Goal: Information Seeking & Learning: Learn about a topic

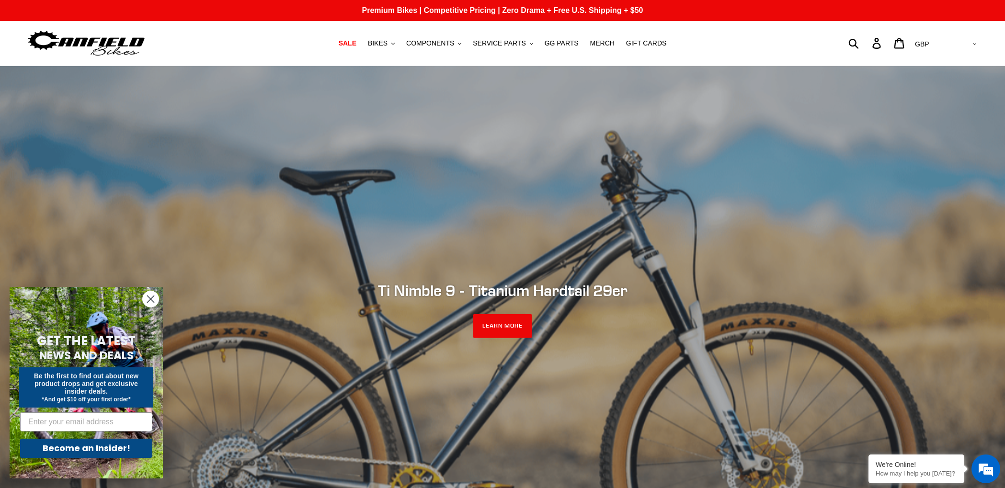
click at [149, 296] on circle "Close dialog" at bounding box center [151, 299] width 16 height 16
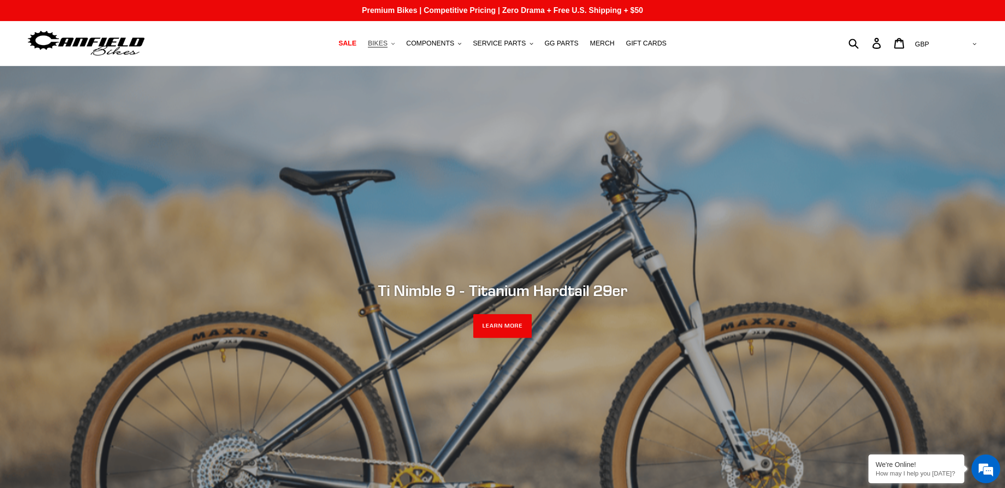
click at [385, 44] on span "BIKES" at bounding box center [378, 43] width 20 height 8
click at [438, 42] on span "COMPONENTS" at bounding box center [430, 43] width 48 height 8
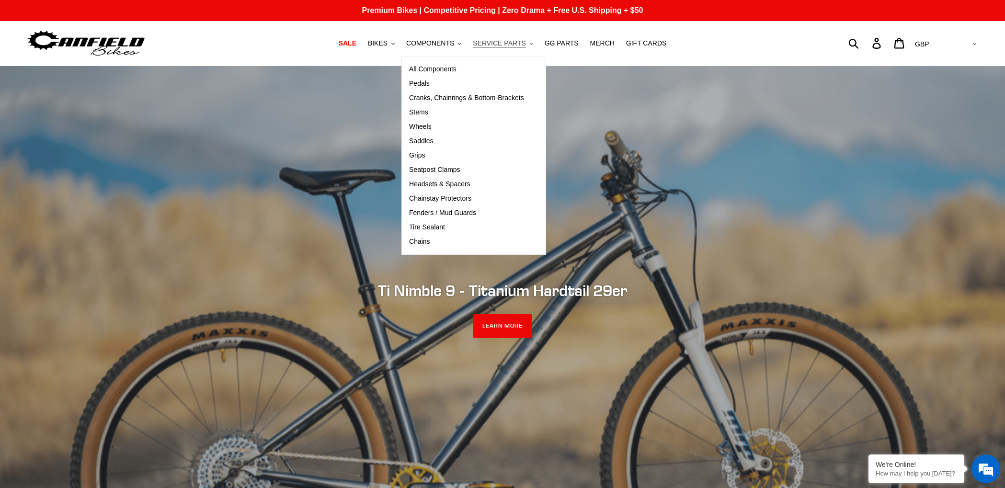
click at [518, 43] on span "SERVICE PARTS" at bounding box center [499, 43] width 53 height 8
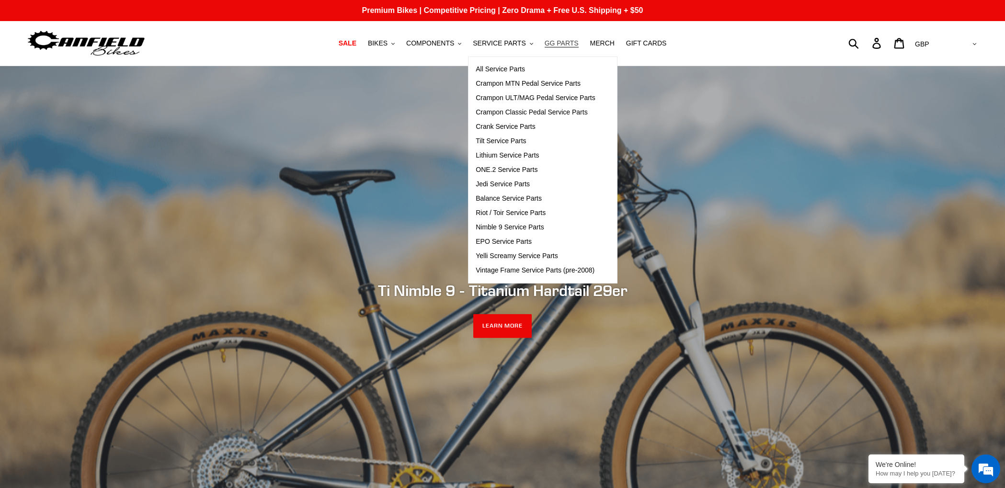
drag, startPoint x: 575, startPoint y: 44, endPoint x: 581, endPoint y: 44, distance: 6.2
click at [575, 44] on span "GG PARTS" at bounding box center [561, 43] width 34 height 8
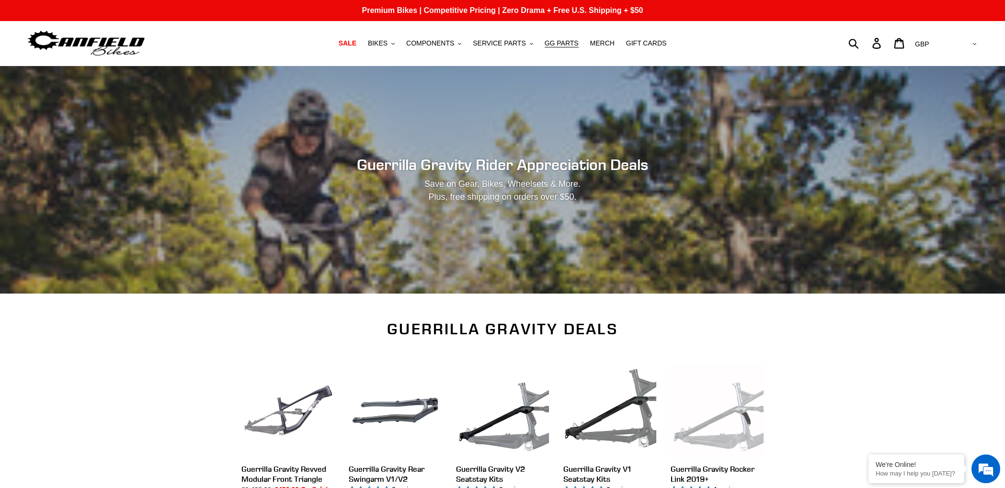
click at [126, 41] on img at bounding box center [86, 43] width 120 height 30
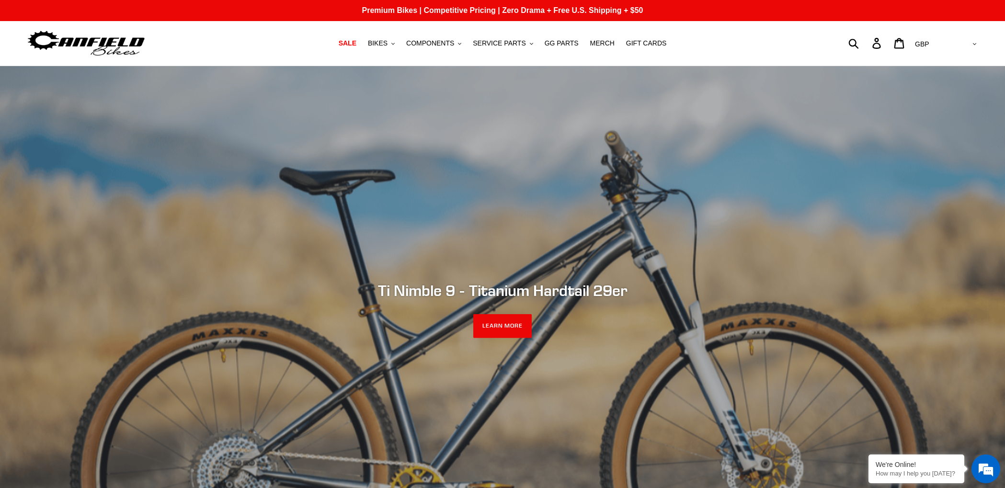
click at [59, 47] on img at bounding box center [86, 43] width 120 height 30
click at [396, 45] on button "BIKES .cls-1{fill:#231f20}" at bounding box center [381, 43] width 36 height 13
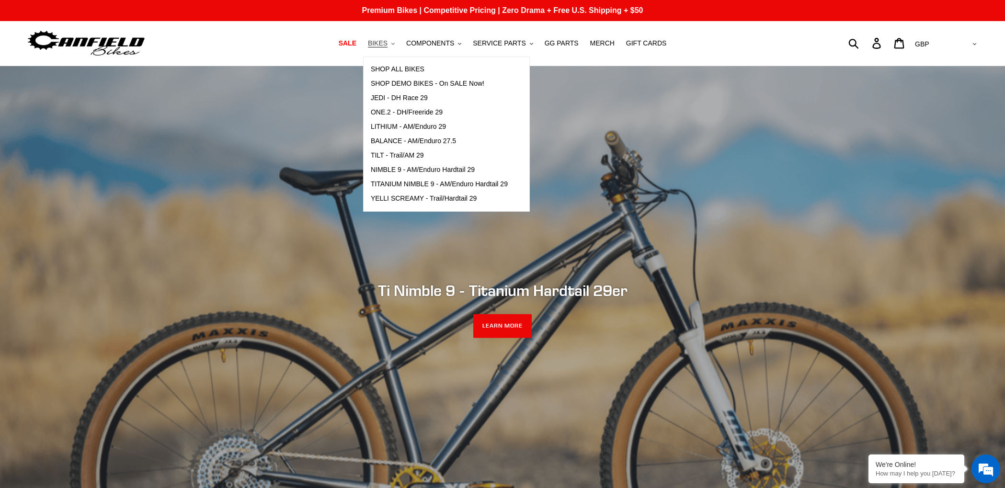
click at [395, 45] on icon ".cls-1{fill:#231f20}" at bounding box center [392, 43] width 3 height 3
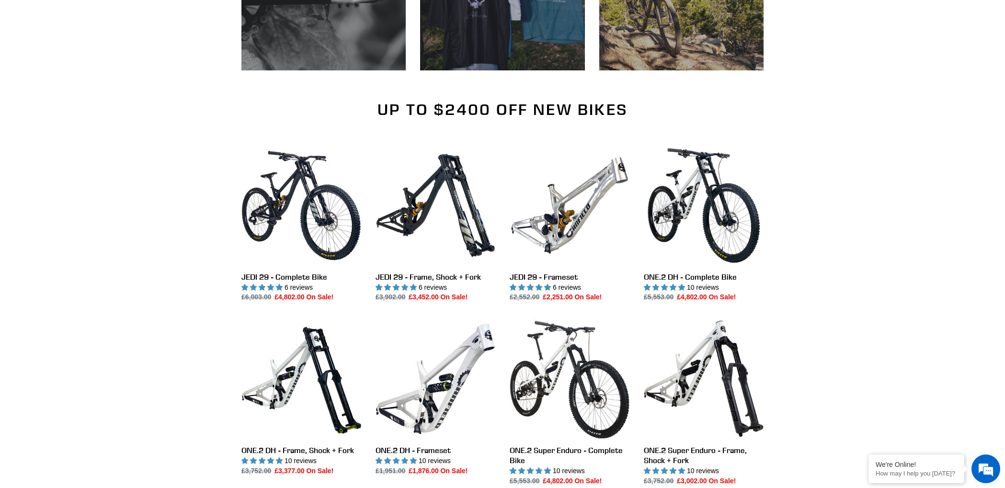
scroll to position [1031, 0]
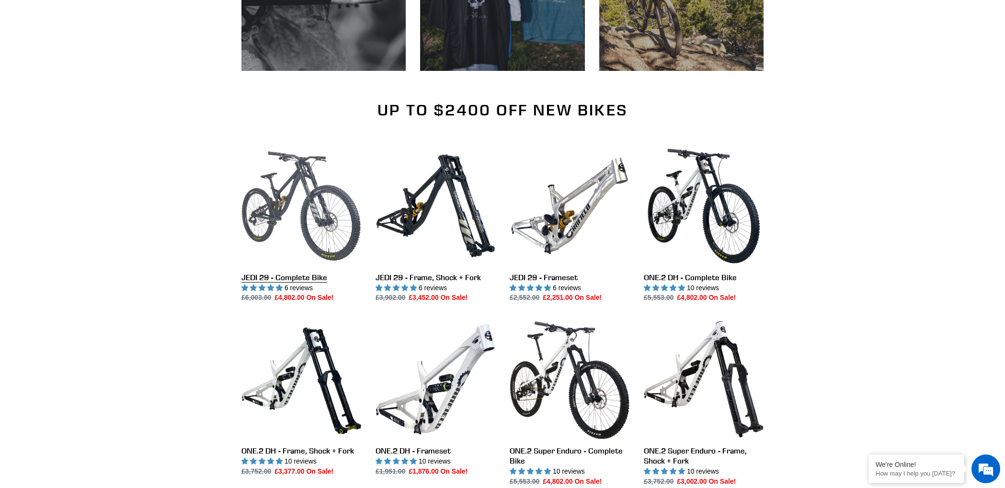
drag, startPoint x: 283, startPoint y: 215, endPoint x: 251, endPoint y: 207, distance: 33.1
click at [283, 215] on link "JEDI 29 - Complete Bike" at bounding box center [301, 224] width 120 height 157
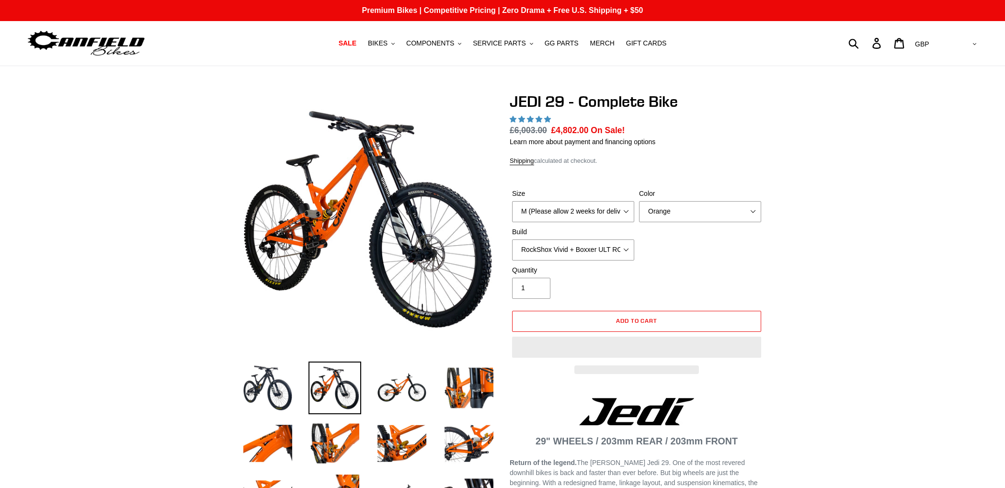
select select "highest-rating"
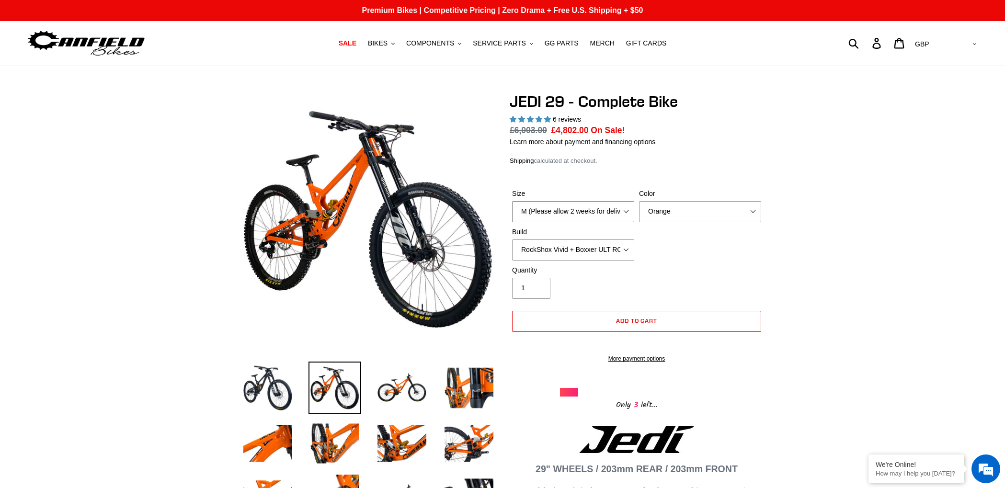
click at [531, 203] on select "M (Please allow 2 weeks for delivery) L (Please allow 2 weeks for delivery) XL …" at bounding box center [573, 211] width 122 height 21
select select "L (Please allow 2 weeks for delivery)"
click at [512, 201] on select "M (Please allow 2 weeks for delivery) L (Please allow 2 weeks for delivery) XL …" at bounding box center [573, 211] width 122 height 21
click at [592, 250] on select "RockShox Vivid + Boxxer ULT RC2 C3 200 + SRAM XO RockShox Vivid + Boxxer ULT RC…" at bounding box center [573, 249] width 122 height 21
click at [512, 239] on select "RockShox Vivid + Boxxer ULT RC2 C3 200 + SRAM XO RockShox Vivid + Boxxer ULT RC…" at bounding box center [573, 249] width 122 height 21
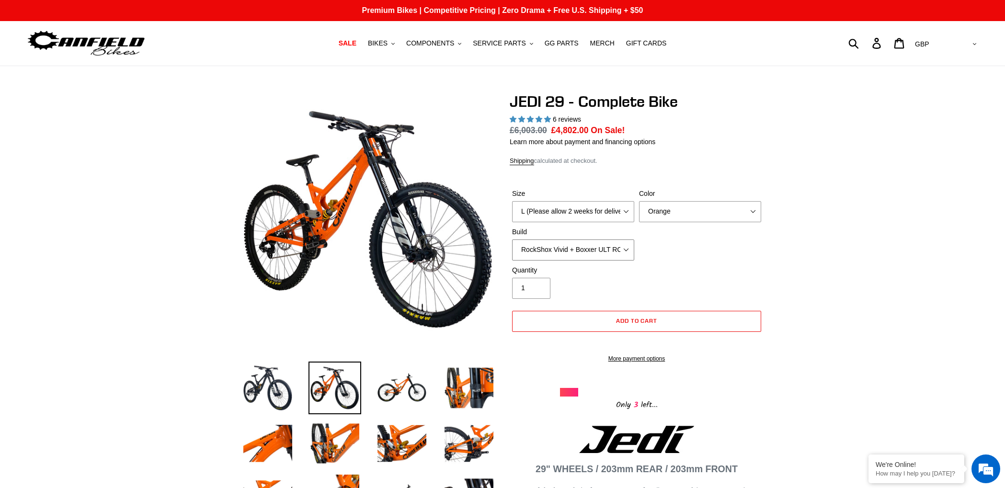
click at [604, 256] on select "RockShox Vivid + Boxxer ULT RC2 C3 200 + SRAM XO RockShox Vivid + Boxxer ULT RC…" at bounding box center [573, 249] width 122 height 21
click at [512, 239] on select "RockShox Vivid + Boxxer ULT RC2 C3 200 + SRAM XO RockShox Vivid + Boxxer ULT RC…" at bounding box center [573, 249] width 122 height 21
click at [597, 247] on select "RockShox Vivid + Boxxer ULT RC2 C3 200 + SRAM XO RockShox Vivid + Boxxer ULT RC…" at bounding box center [573, 249] width 122 height 21
click at [512, 239] on select "RockShox Vivid + Boxxer ULT RC2 C3 200 + SRAM XO RockShox Vivid + Boxxer ULT RC…" at bounding box center [573, 249] width 122 height 21
click at [583, 253] on select "RockShox Vivid + Boxxer ULT RC2 C3 200 + SRAM XO RockShox Vivid + Boxxer ULT RC…" at bounding box center [573, 249] width 122 height 21
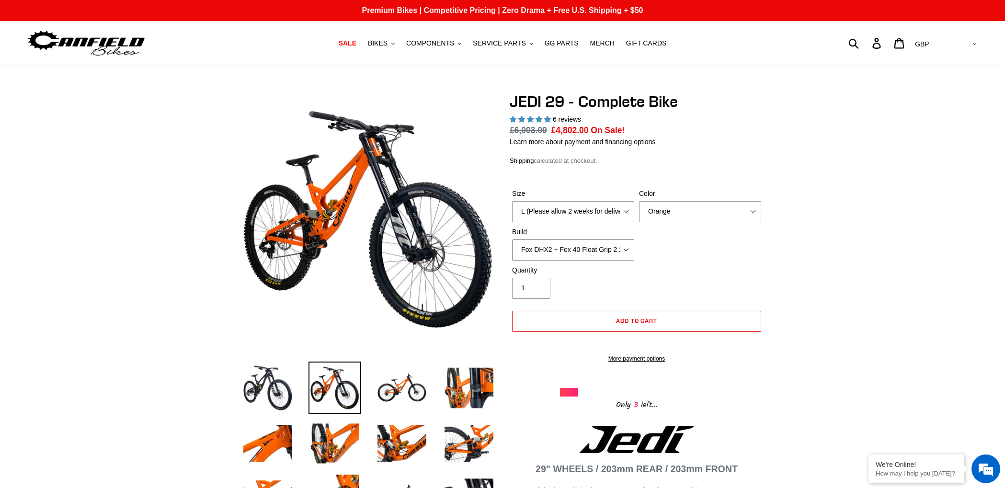
click at [512, 239] on select "RockShox Vivid + Boxxer ULT RC2 C3 200 + SRAM XO RockShox Vivid + Boxxer ULT RC…" at bounding box center [573, 249] width 122 height 21
click at [585, 249] on select "RockShox Vivid + Boxxer ULT RC2 C3 200 + SRAM XO RockShox Vivid + Boxxer ULT RC…" at bounding box center [573, 249] width 122 height 21
click at [512, 239] on select "RockShox Vivid + Boxxer ULT RC2 C3 200 + SRAM XO RockShox Vivid + Boxxer ULT RC…" at bounding box center [573, 249] width 122 height 21
click at [580, 248] on select "RockShox Vivid + Boxxer ULT RC2 C3 200 + SRAM XO RockShox Vivid + Boxxer ULT RC…" at bounding box center [573, 249] width 122 height 21
click at [512, 239] on select "RockShox Vivid + Boxxer ULT RC2 C3 200 + SRAM XO RockShox Vivid + Boxxer ULT RC…" at bounding box center [573, 249] width 122 height 21
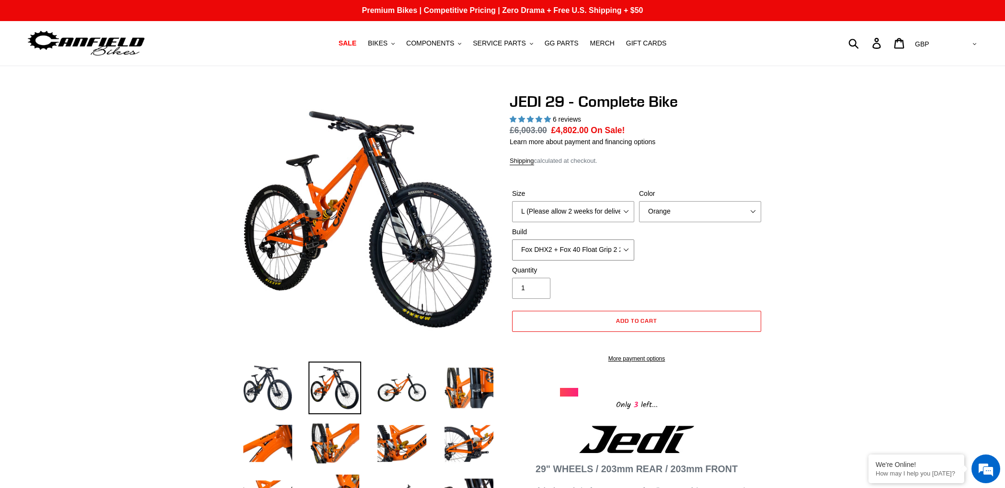
click at [575, 249] on select "RockShox Vivid + Boxxer ULT RC2 C3 200 + SRAM XO RockShox Vivid + Boxxer ULT RC…" at bounding box center [573, 249] width 122 height 21
click at [512, 239] on select "RockShox Vivid + Boxxer ULT RC2 C3 200 + SRAM XO RockShox Vivid + Boxxer ULT RC…" at bounding box center [573, 249] width 122 height 21
click at [571, 244] on select "RockShox Vivid + Boxxer ULT RC2 C3 200 + SRAM XO RockShox Vivid + Boxxer ULT RC…" at bounding box center [573, 249] width 122 height 21
select select "RockShox Vivid + Boxxer ULT RC2 C3 200 + SRAM XO"
click at [512, 239] on select "RockShox Vivid + Boxxer ULT RC2 C3 200 + SRAM XO RockShox Vivid + Boxxer ULT RC…" at bounding box center [573, 249] width 122 height 21
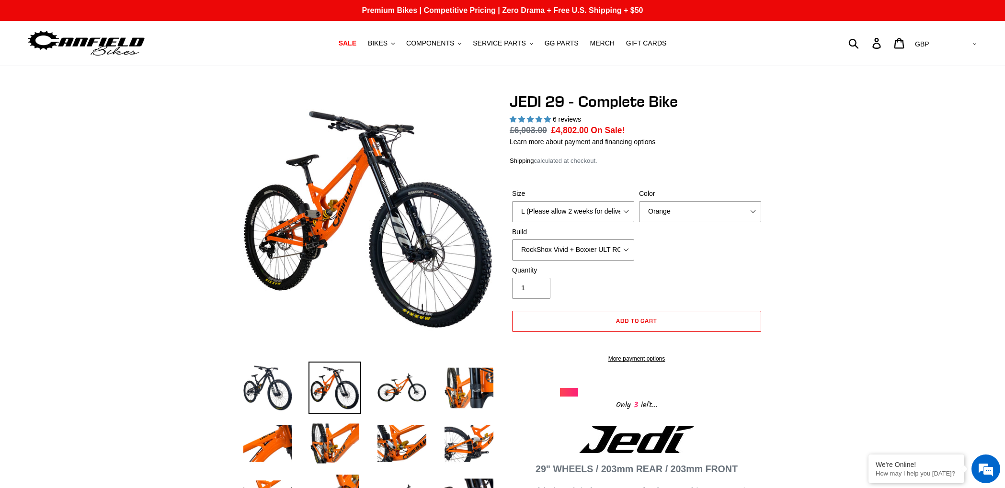
click at [570, 248] on select "RockShox Vivid + Boxxer ULT RC2 C3 200 + SRAM XO RockShox Vivid + Boxxer ULT RC…" at bounding box center [573, 249] width 122 height 21
click at [657, 210] on select "Orange Stealth Black Raw" at bounding box center [700, 211] width 122 height 21
click at [399, 393] on img at bounding box center [401, 388] width 53 height 53
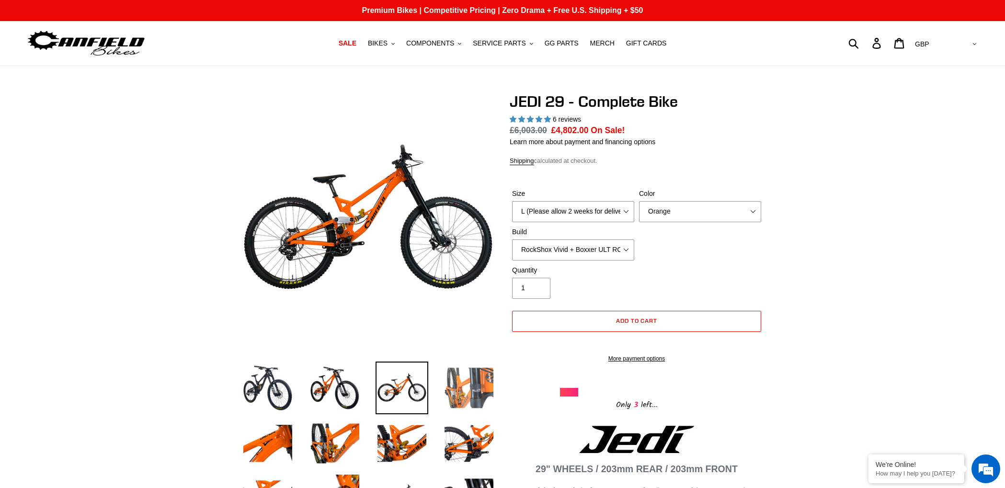
click at [466, 404] on img at bounding box center [468, 388] width 53 height 53
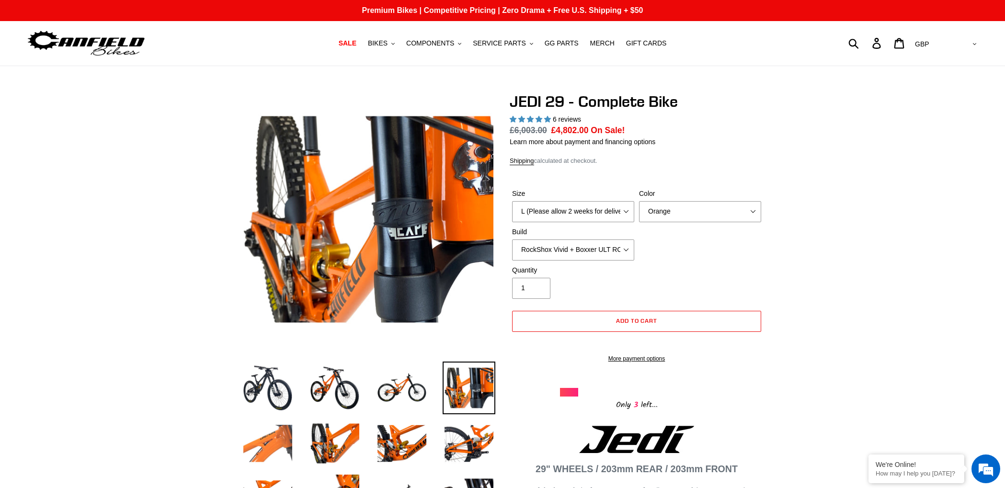
click at [265, 443] on img at bounding box center [267, 443] width 53 height 53
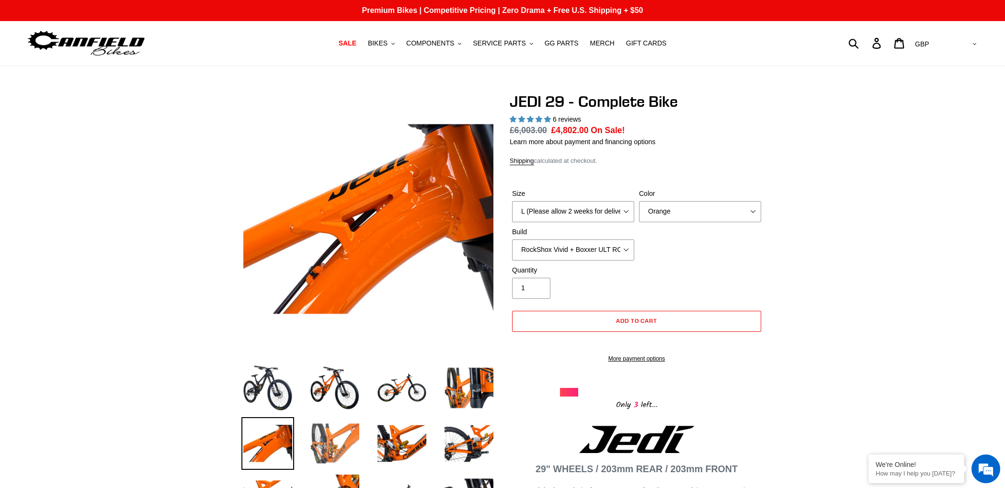
click at [328, 442] on img at bounding box center [334, 443] width 53 height 53
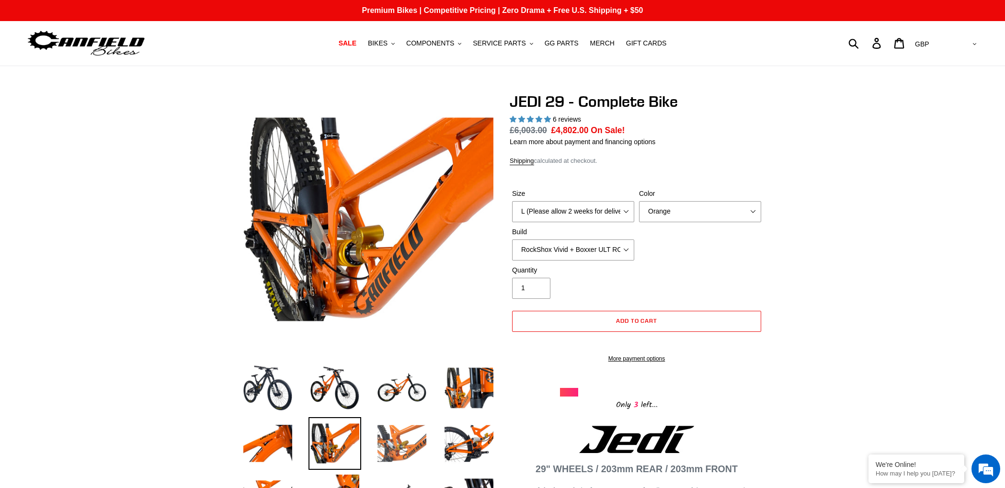
click at [394, 440] on img at bounding box center [401, 443] width 53 height 53
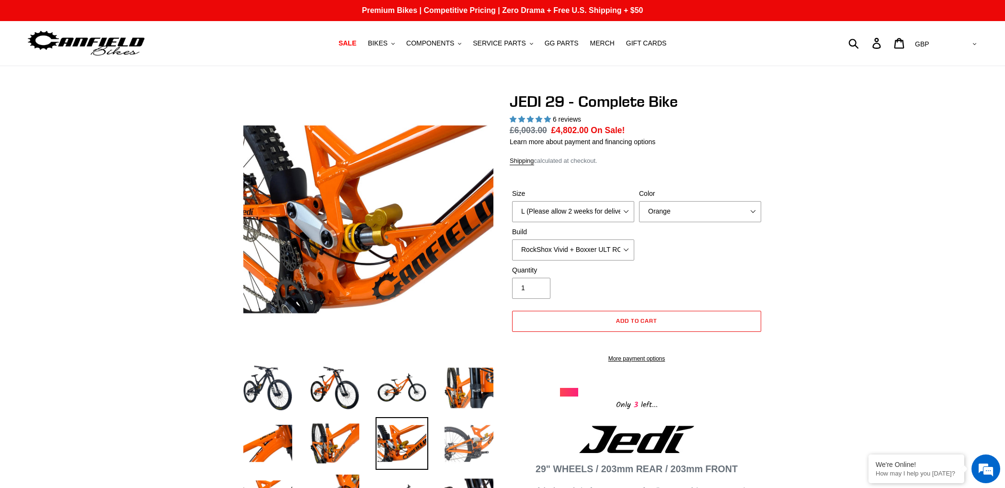
click at [463, 442] on img at bounding box center [468, 443] width 53 height 53
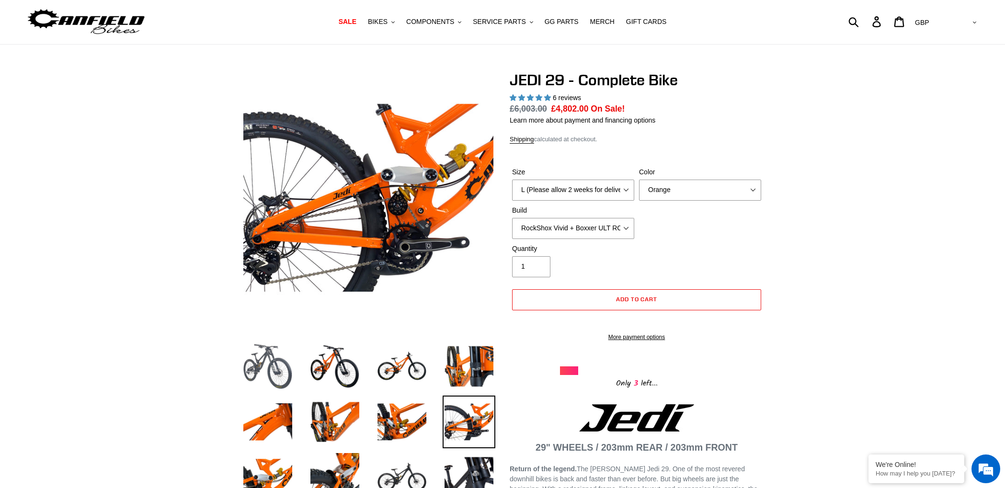
scroll to position [23, 0]
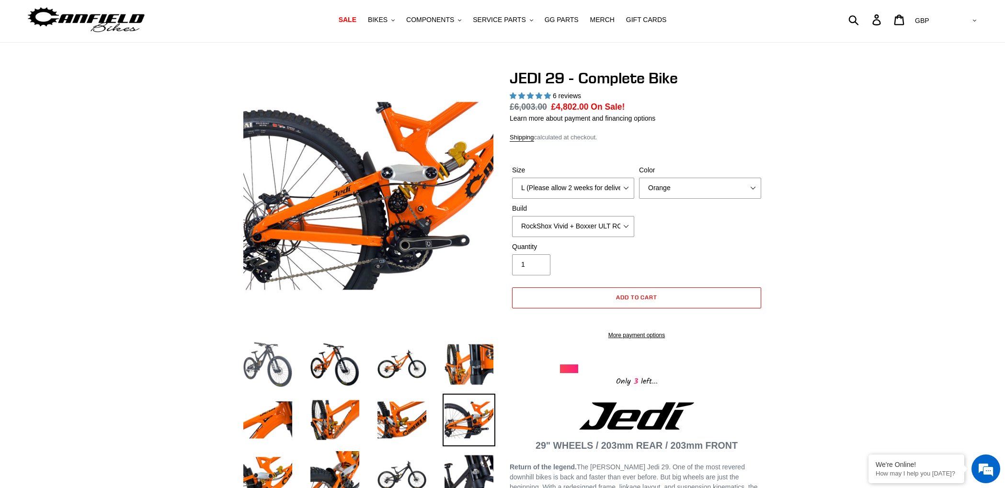
click at [256, 362] on img at bounding box center [267, 364] width 53 height 53
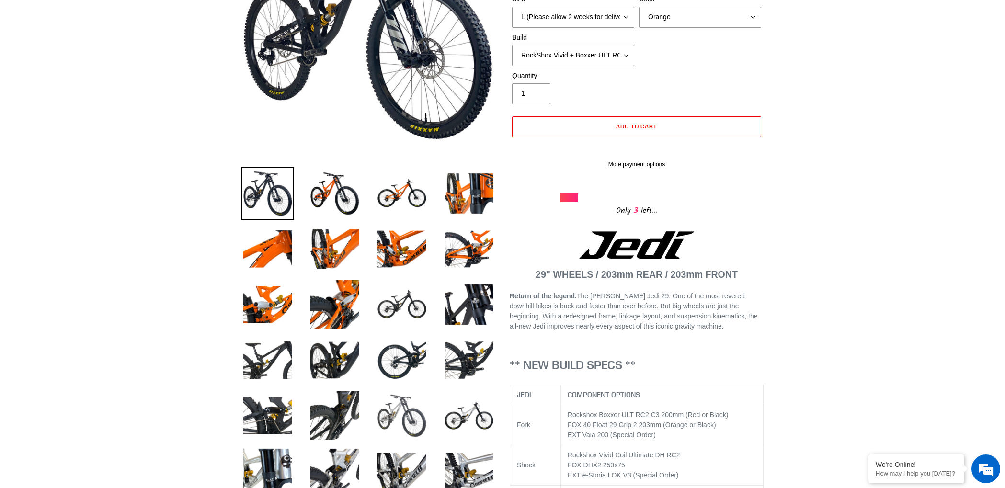
click at [377, 396] on img at bounding box center [401, 415] width 53 height 53
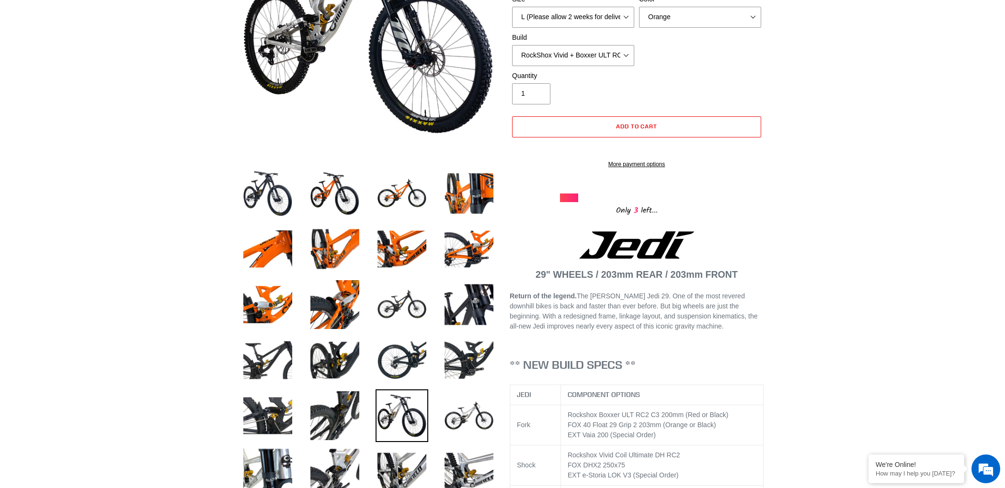
scroll to position [198, 0]
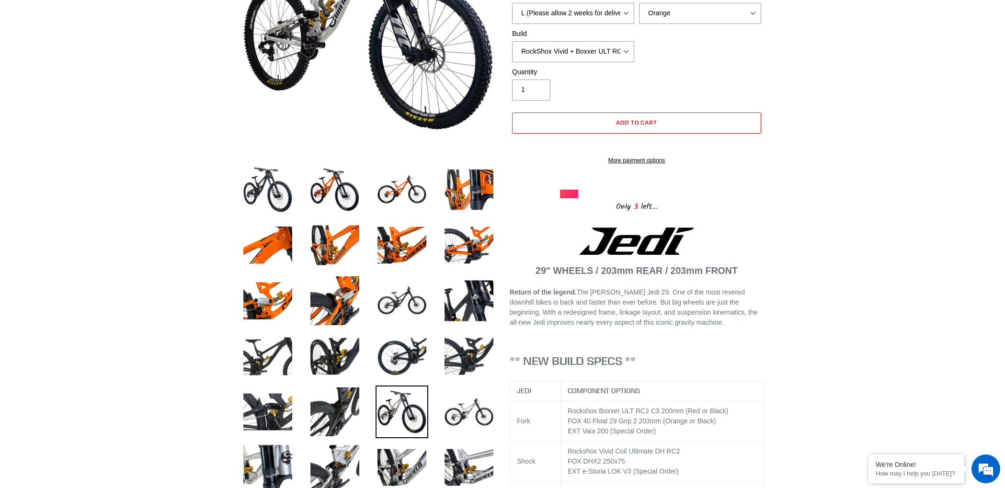
click at [390, 406] on img at bounding box center [401, 411] width 53 height 53
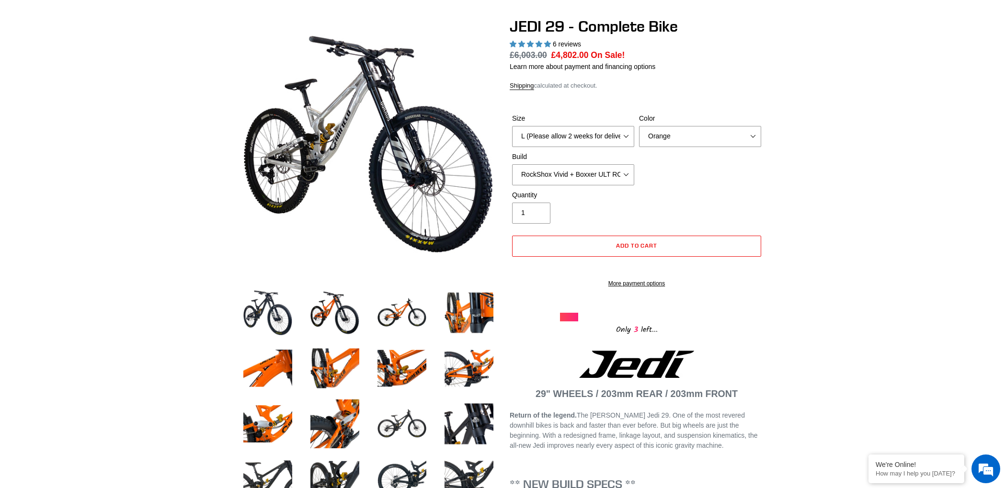
scroll to position [74, 0]
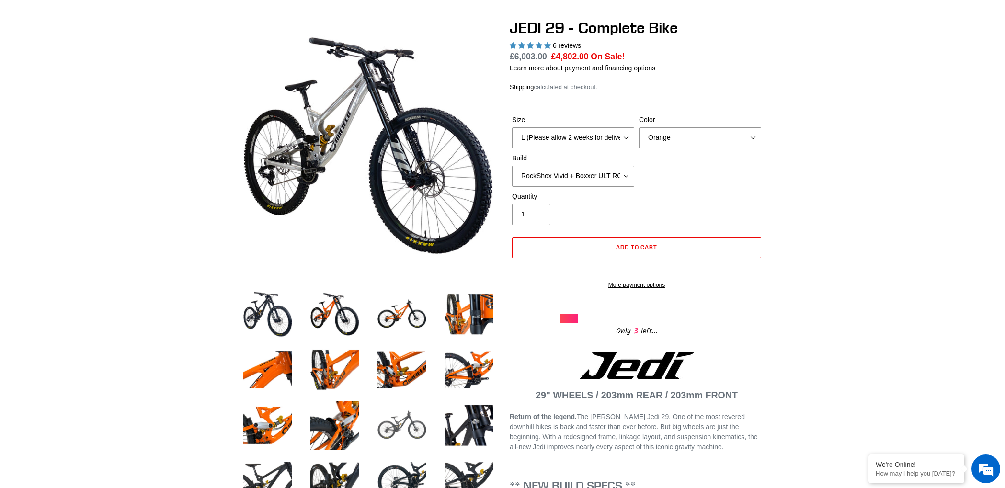
click at [399, 416] on img at bounding box center [401, 425] width 53 height 53
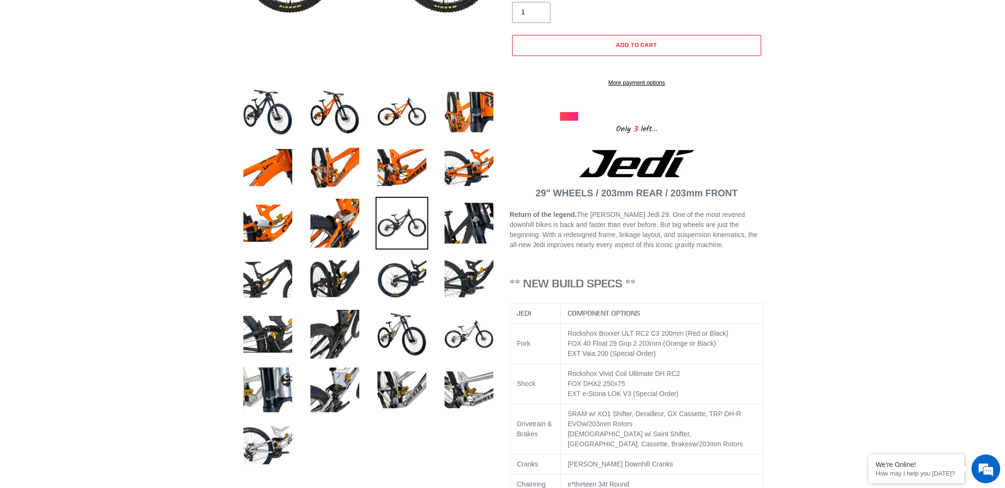
scroll to position [421, 0]
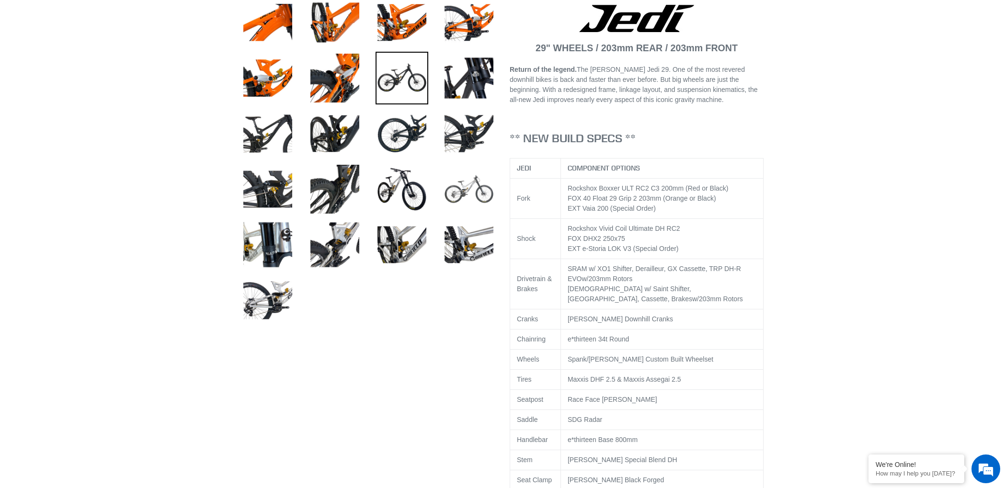
click at [483, 186] on img at bounding box center [468, 189] width 53 height 53
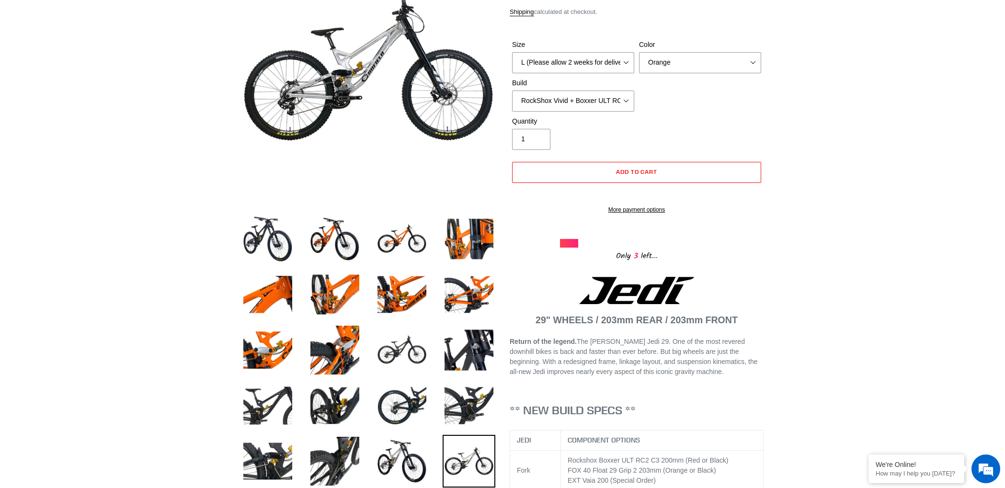
scroll to position [67, 0]
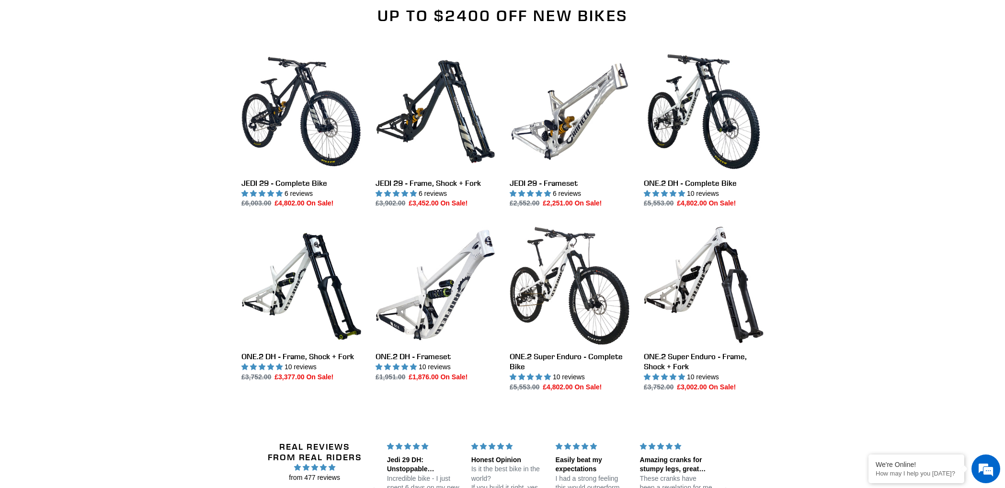
scroll to position [1126, 0]
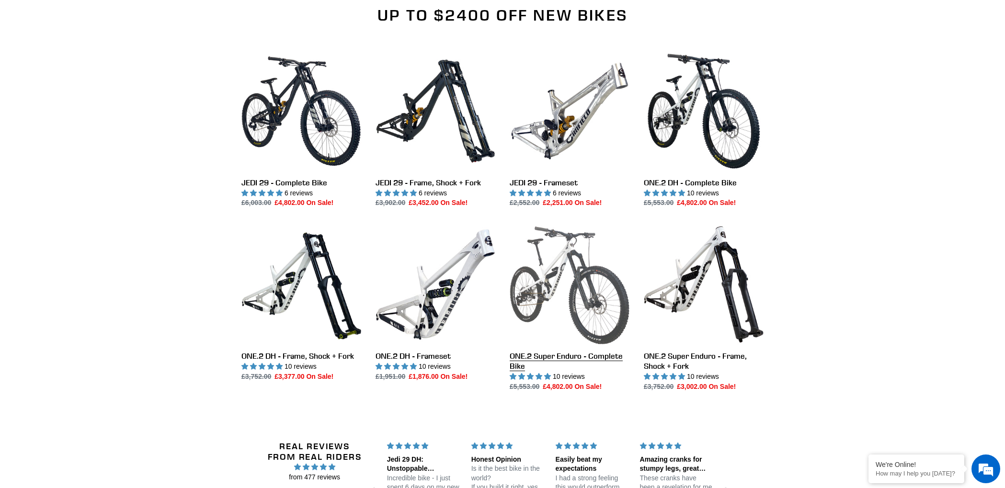
click at [580, 285] on link "ONE.2 Super Enduro - Complete Bike" at bounding box center [570, 308] width 120 height 167
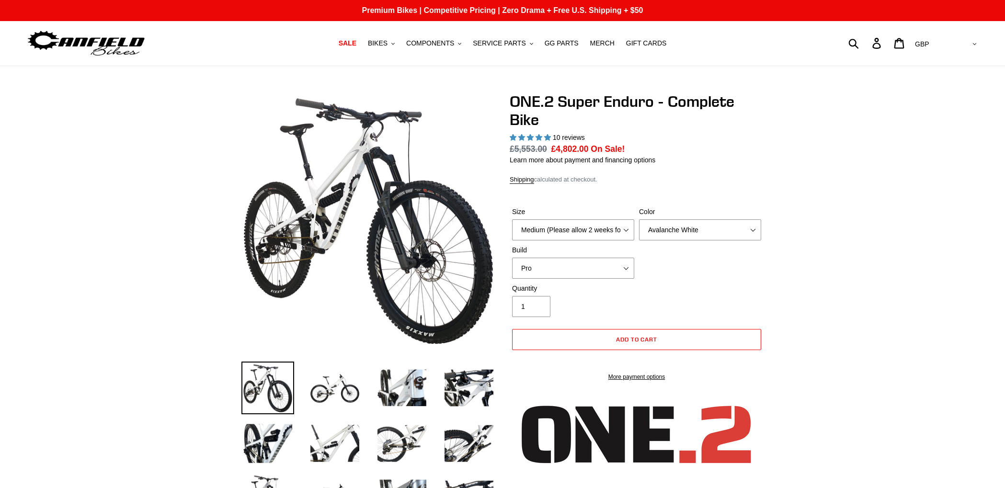
select select "highest-rating"
click at [693, 223] on select "Avalanche White Bentonite Grey" at bounding box center [700, 229] width 122 height 21
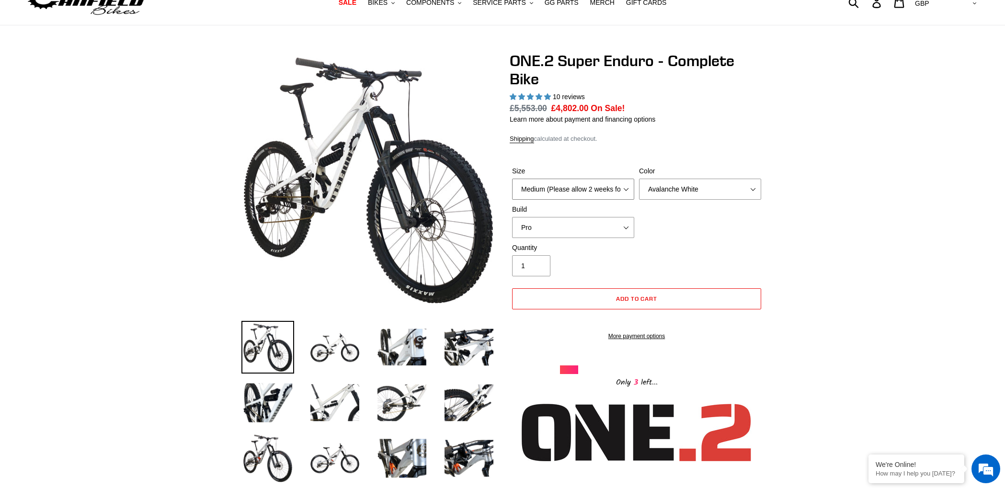
click at [603, 193] on select "Medium (Please allow 2 weeks for delivery) Large (Sold Out)" at bounding box center [573, 189] width 122 height 21
click at [604, 228] on select "Pro" at bounding box center [573, 227] width 122 height 21
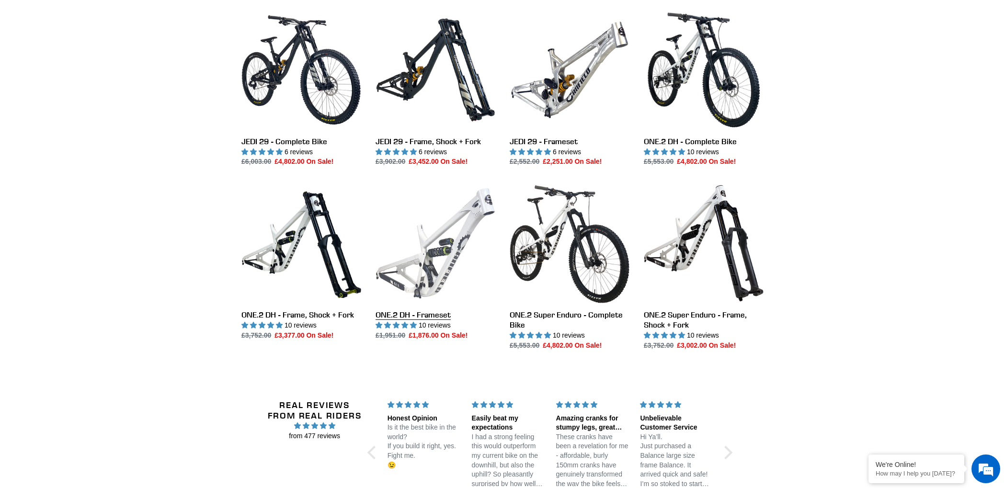
scroll to position [1170, 0]
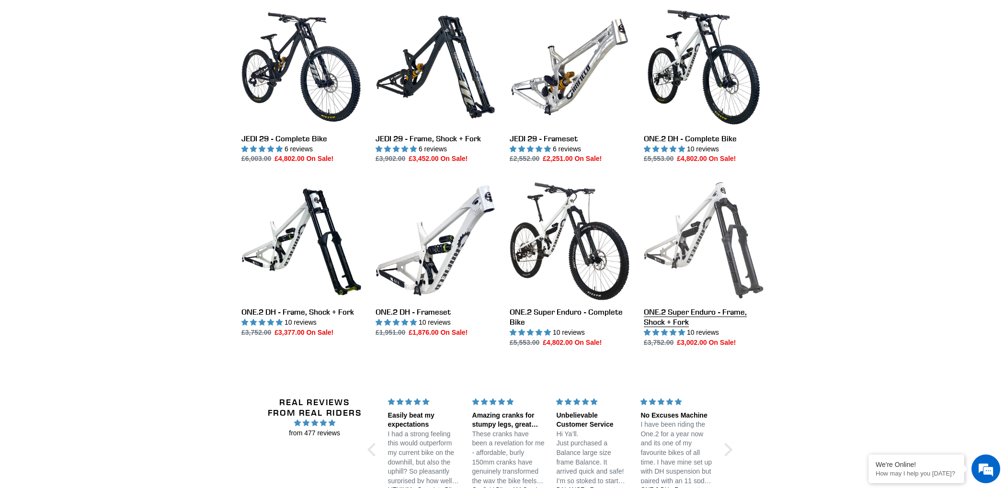
click at [722, 255] on link "ONE.2 Super Enduro - Frame, Shock + Fork" at bounding box center [704, 264] width 120 height 167
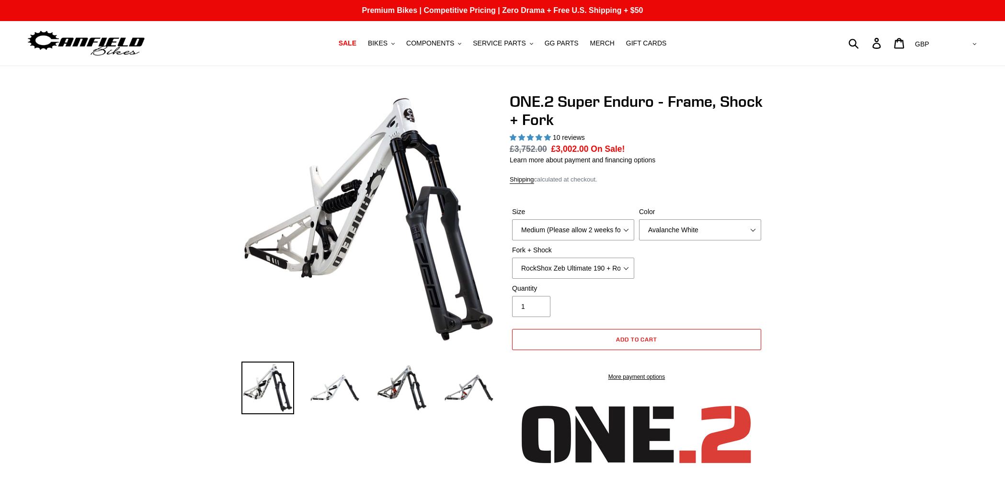
select select "highest-rating"
click at [571, 269] on select "RockShox Zeb Ultimate 190 + RockShox Vivid UltDH Coil 250x70" at bounding box center [573, 268] width 122 height 21
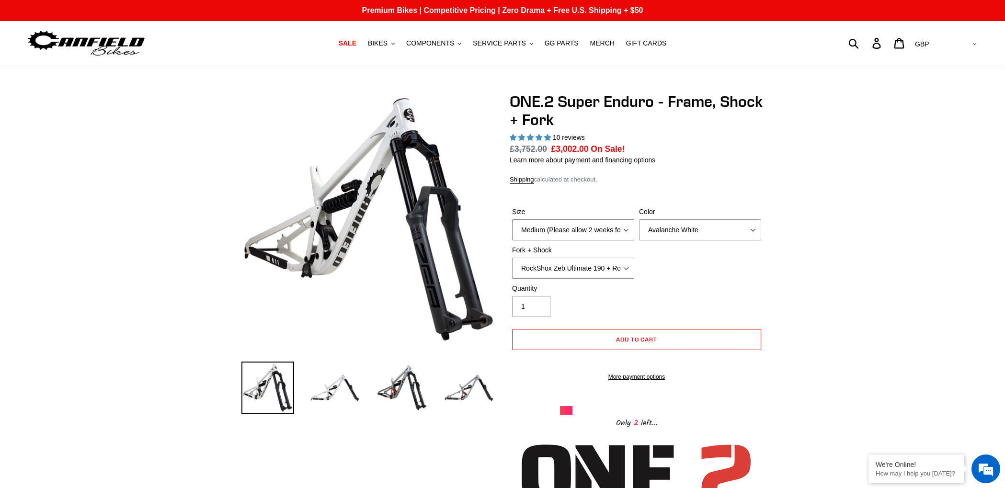
click at [612, 225] on select "Medium (Please allow 2 weeks for delivery) Large (Sold Out)" at bounding box center [573, 229] width 122 height 21
click at [400, 379] on img at bounding box center [401, 388] width 53 height 53
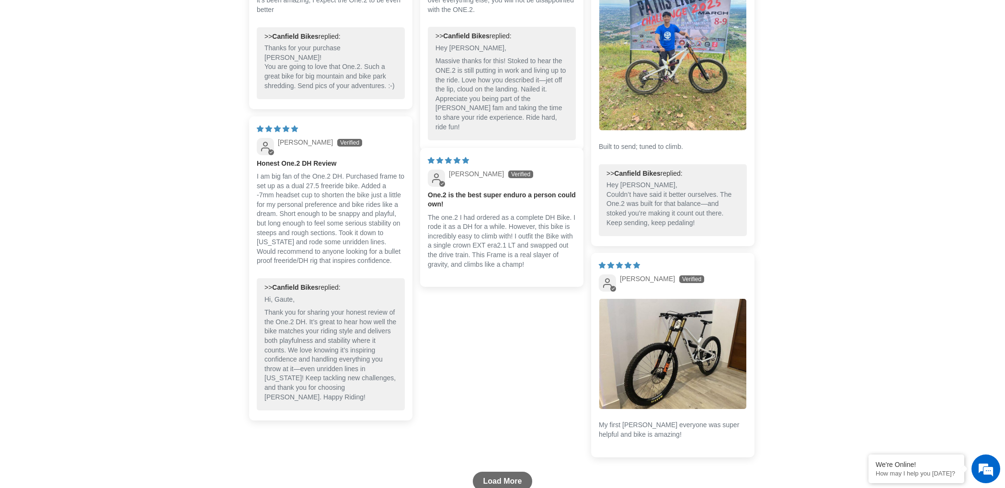
scroll to position [2578, 0]
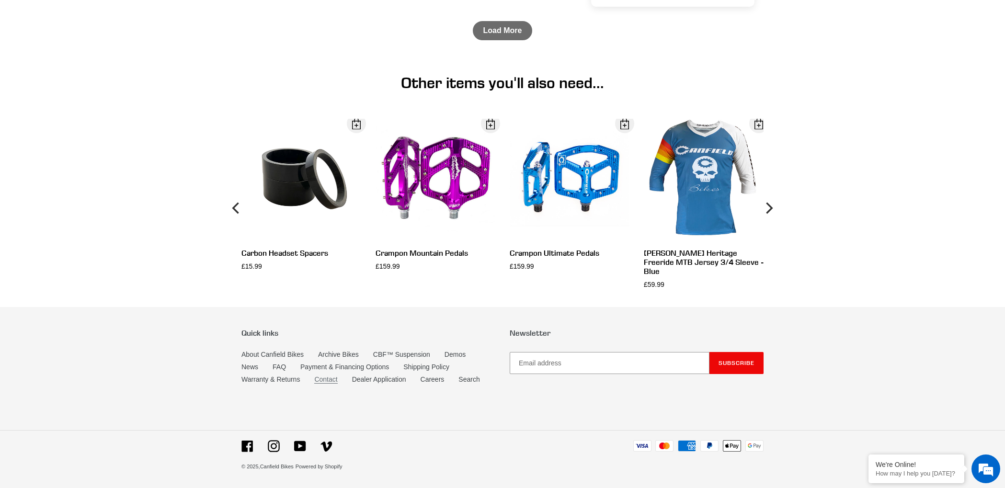
click at [318, 378] on link "Contact" at bounding box center [325, 379] width 23 height 8
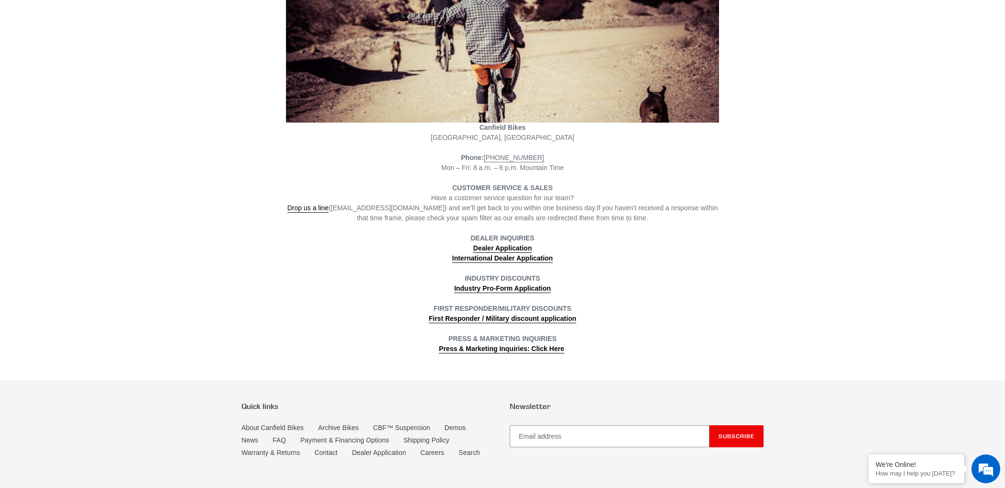
scroll to position [174, 0]
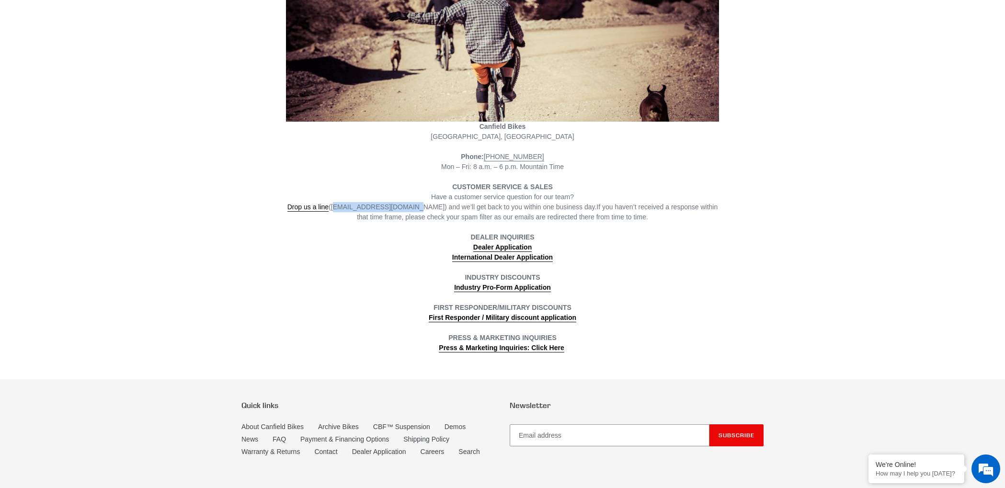
drag, startPoint x: 411, startPoint y: 207, endPoint x: 353, endPoint y: 214, distance: 57.8
click at [339, 207] on span "Drop us a line ([EMAIL_ADDRESS][DOMAIN_NAME]) and we’ll get back to you within …" at bounding box center [441, 207] width 309 height 9
copy span "[EMAIL_ADDRESS][DOMAIN_NAME]"
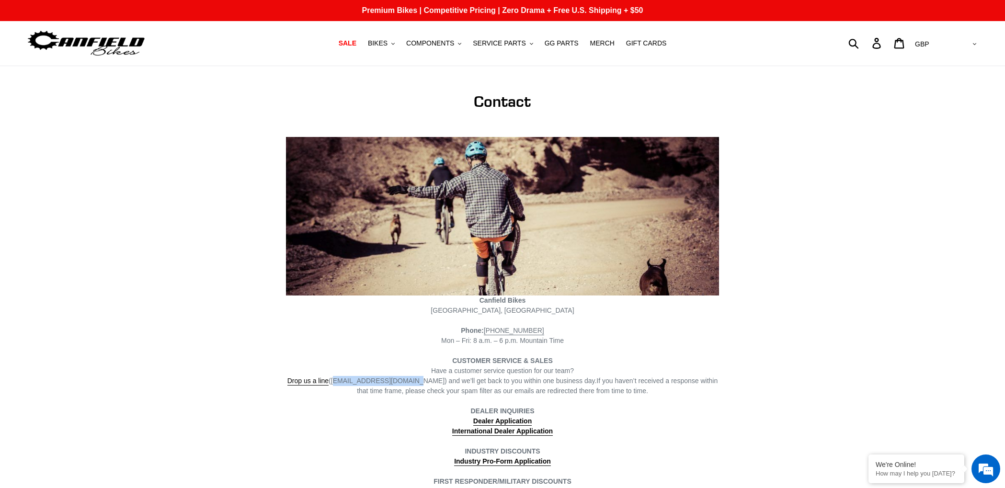
scroll to position [0, 0]
click at [81, 36] on img at bounding box center [86, 43] width 120 height 30
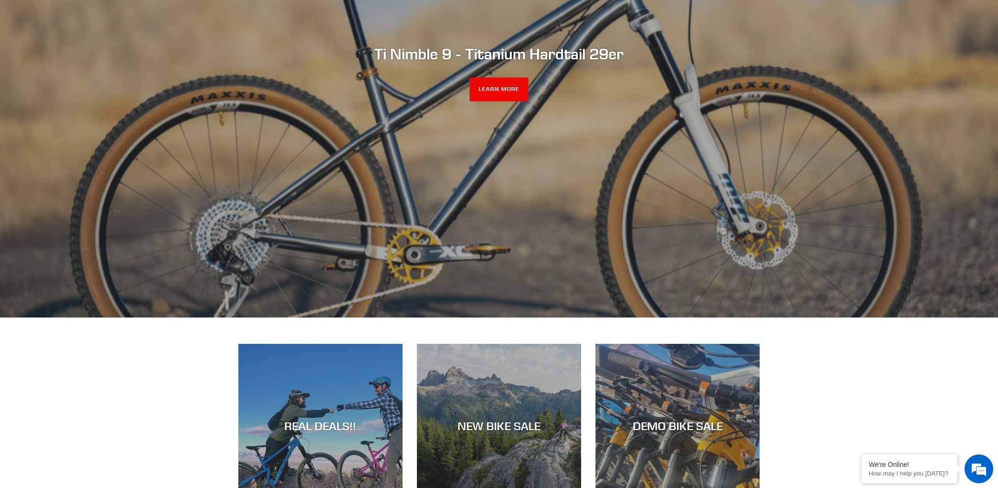
scroll to position [163, 0]
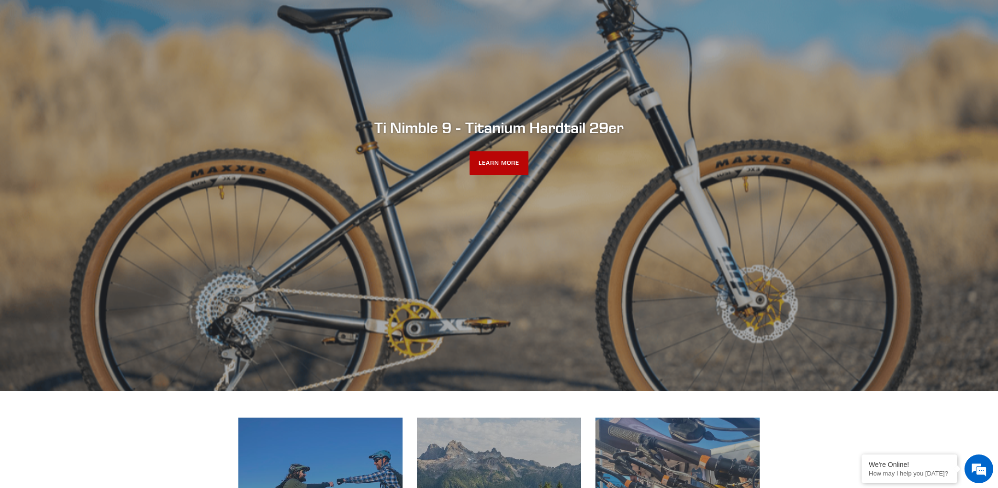
click at [523, 163] on link "LEARN MORE" at bounding box center [499, 163] width 59 height 24
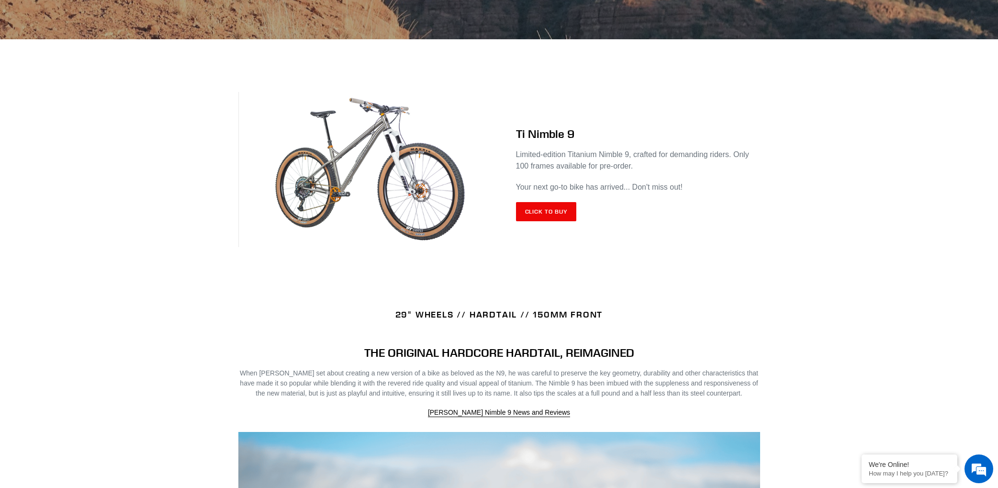
scroll to position [340, 0]
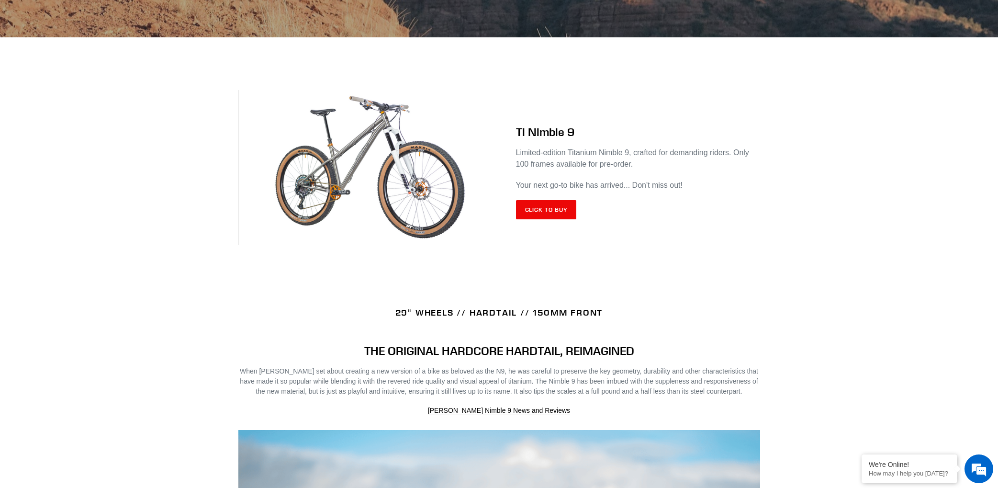
click at [403, 205] on img at bounding box center [368, 168] width 261 height 156
click at [563, 207] on link "Click to Buy" at bounding box center [546, 209] width 61 height 19
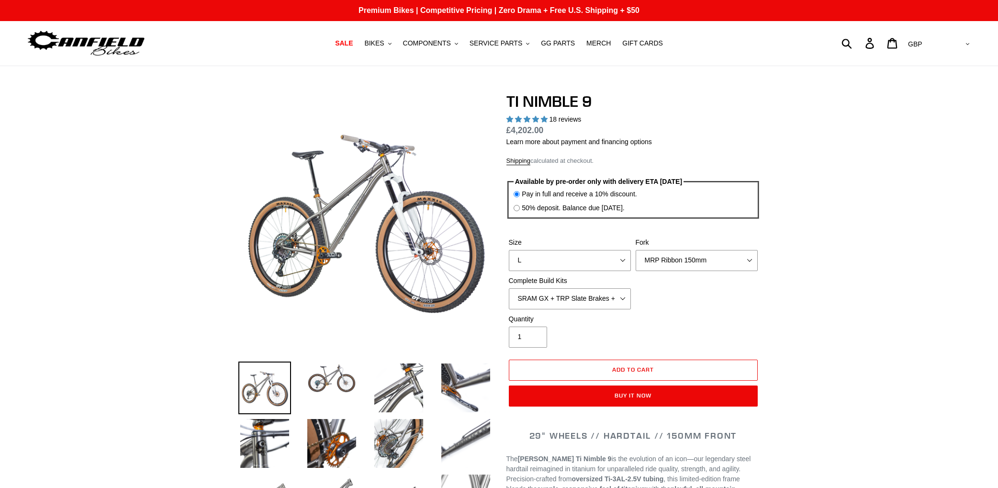
select select "highest-rating"
click at [379, 42] on span "BIKES" at bounding box center [374, 43] width 20 height 8
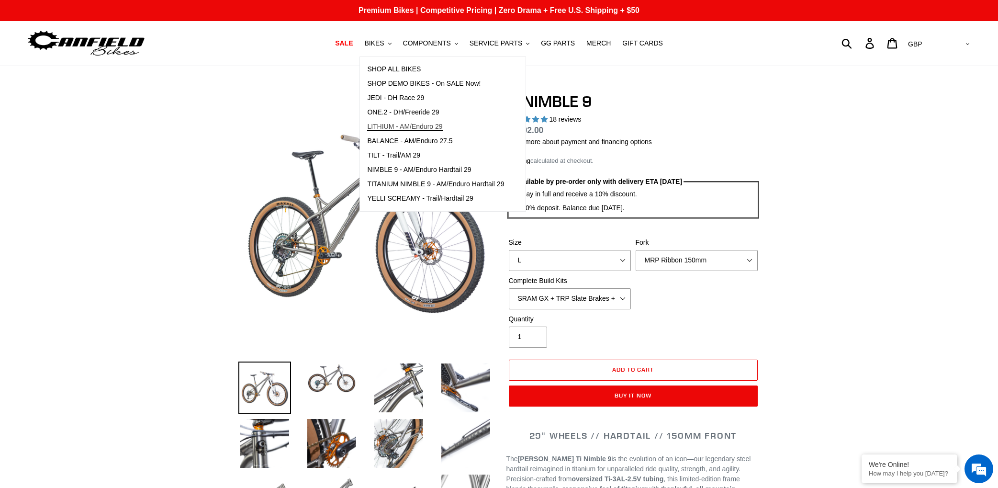
click at [404, 123] on span "LITHIUM - AM/Enduro 29" at bounding box center [404, 127] width 75 height 8
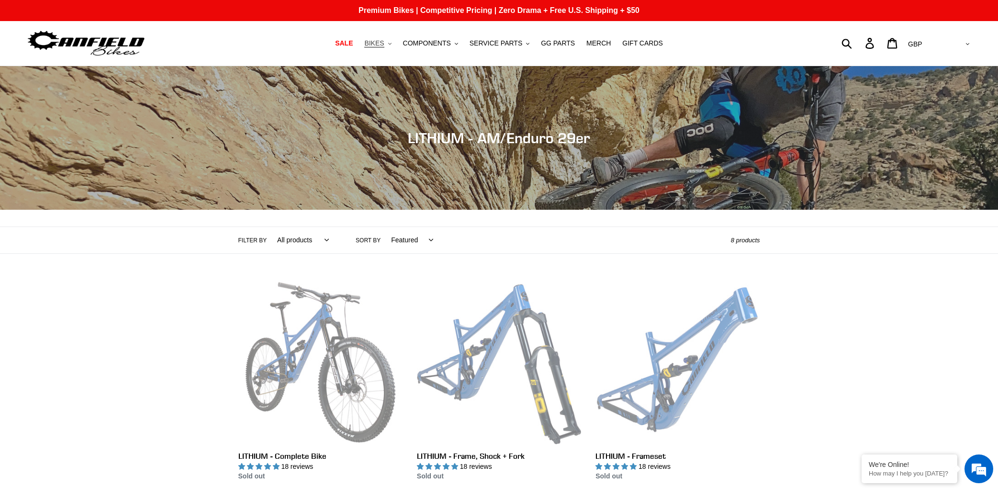
click at [384, 43] on span "BIKES" at bounding box center [374, 43] width 20 height 8
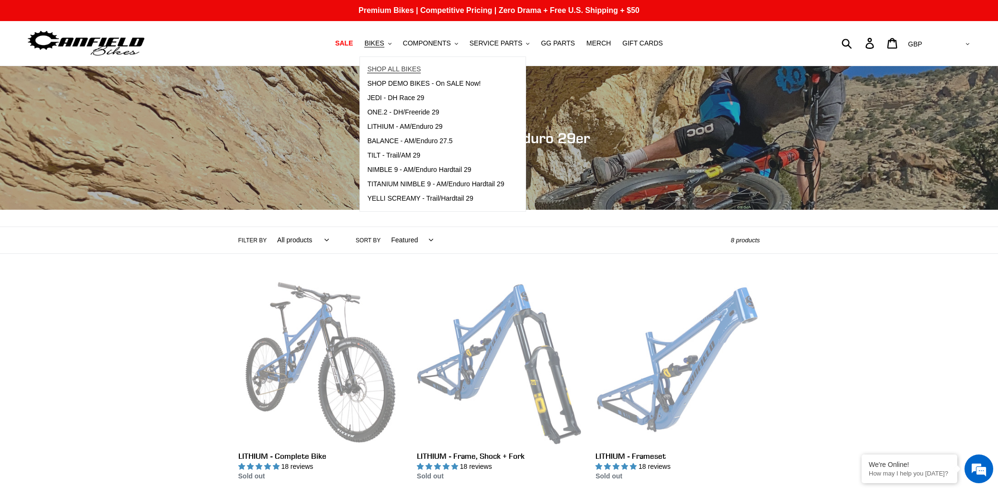
click at [396, 68] on span "SHOP ALL BIKES" at bounding box center [394, 69] width 54 height 8
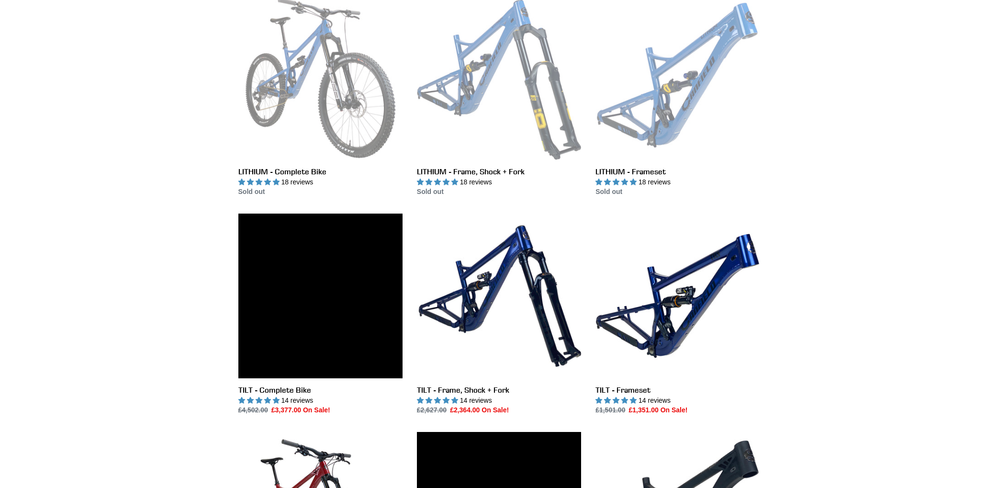
scroll to position [455, 0]
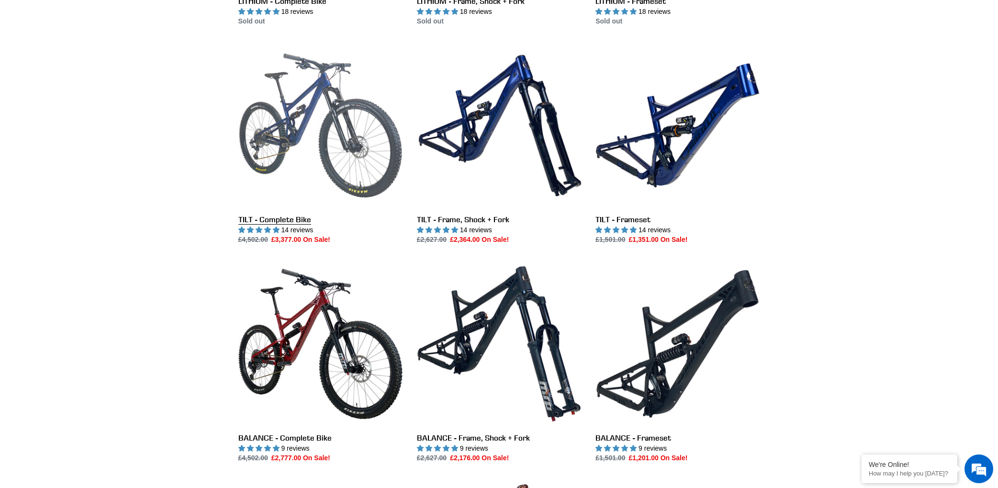
click at [312, 144] on link "TILT - Complete Bike" at bounding box center [320, 144] width 164 height 202
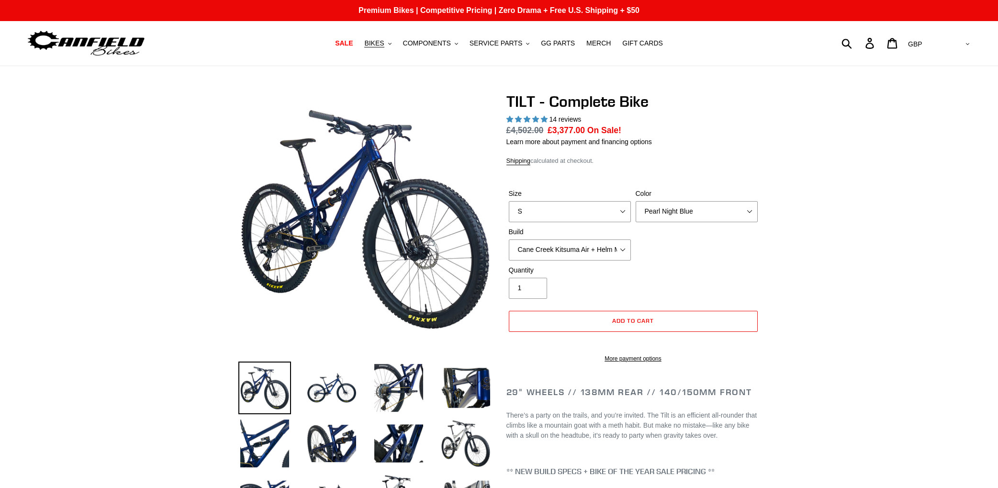
select select "highest-rating"
click at [324, 395] on img at bounding box center [332, 388] width 53 height 53
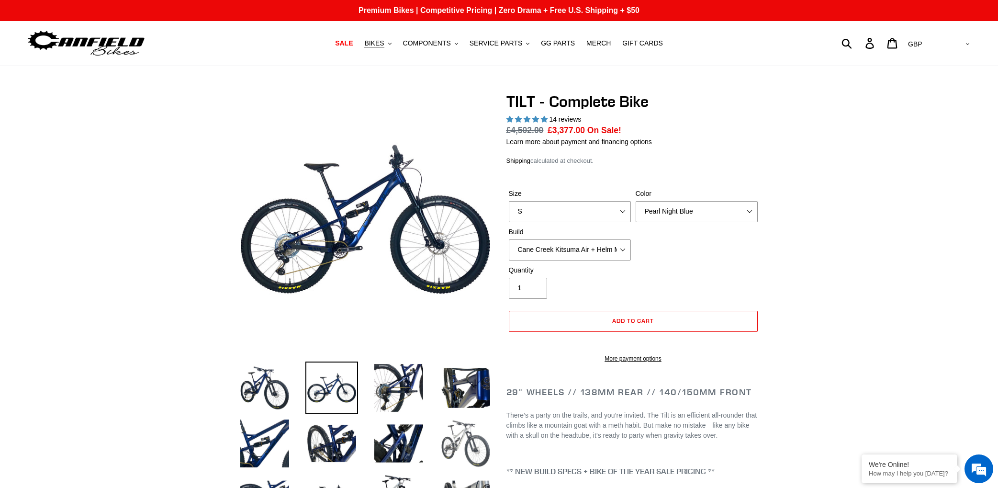
click at [476, 437] on img at bounding box center [466, 443] width 53 height 53
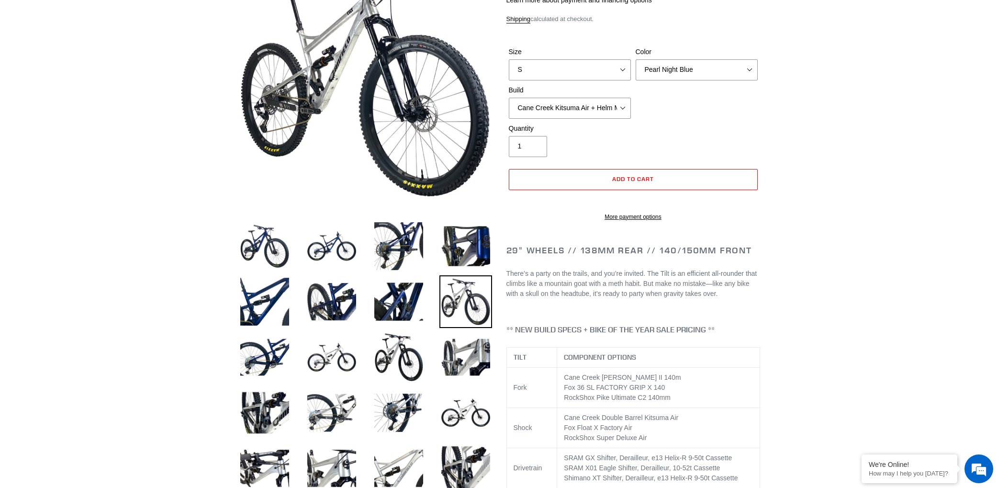
scroll to position [142, 0]
click at [248, 357] on img at bounding box center [264, 356] width 53 height 53
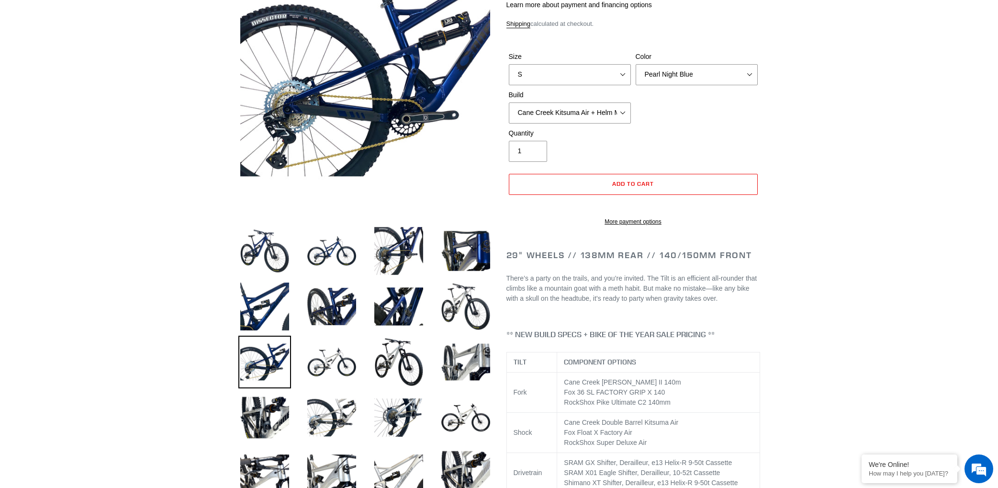
scroll to position [127, 0]
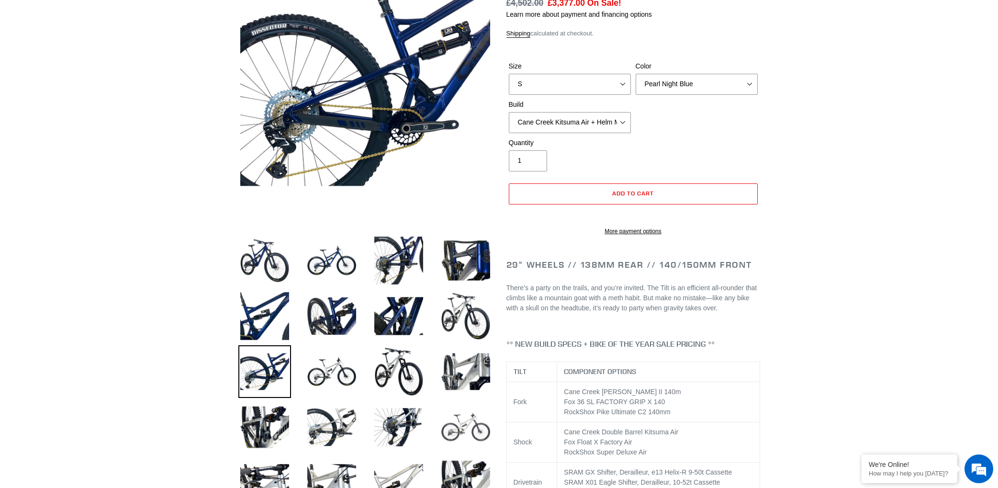
click at [449, 435] on img at bounding box center [466, 427] width 53 height 53
